Goal: Transaction & Acquisition: Purchase product/service

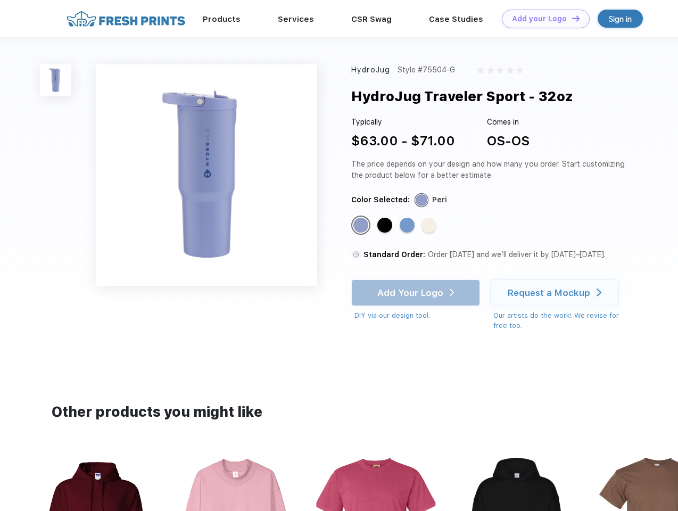
click at [542, 19] on link "Add your Logo Design Tool" at bounding box center [546, 19] width 88 height 19
click at [0, 0] on div "Design Tool" at bounding box center [0, 0] width 0 height 0
click at [571, 18] on link "Add your Logo Design Tool" at bounding box center [546, 19] width 88 height 19
click at [56, 80] on img at bounding box center [55, 79] width 31 height 31
click at [362, 226] on div "Standard Color" at bounding box center [360, 225] width 15 height 15
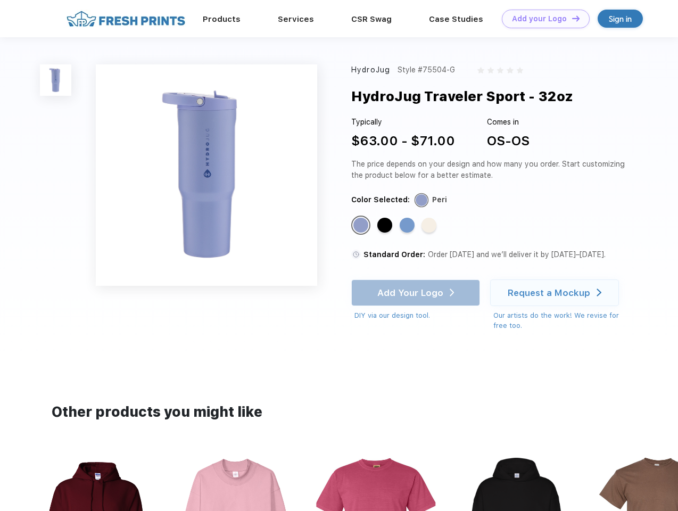
click at [386, 226] on div "Standard Color" at bounding box center [384, 225] width 15 height 15
click at [408, 226] on div "Standard Color" at bounding box center [407, 225] width 15 height 15
click at [430, 226] on div "Standard Color" at bounding box center [429, 225] width 15 height 15
click at [417, 293] on div "Add Your Logo DIY via our design tool. Ah shoot! This product isn't up in our d…" at bounding box center [415, 300] width 129 height 42
click at [556, 293] on div "Request a Mockup" at bounding box center [549, 292] width 83 height 11
